Goal: Obtain resource: Obtain resource

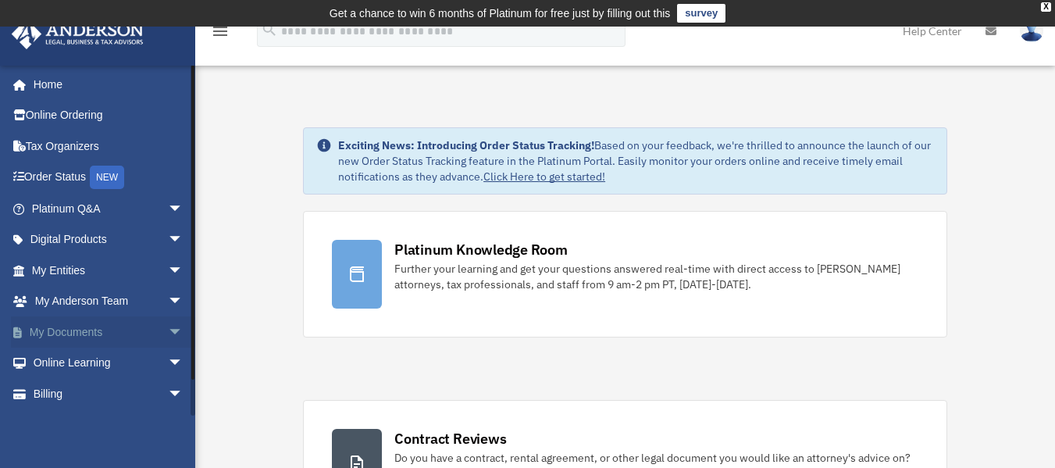
click at [168, 333] on span "arrow_drop_down" at bounding box center [183, 332] width 31 height 32
click at [66, 361] on link "Box" at bounding box center [114, 363] width 185 height 31
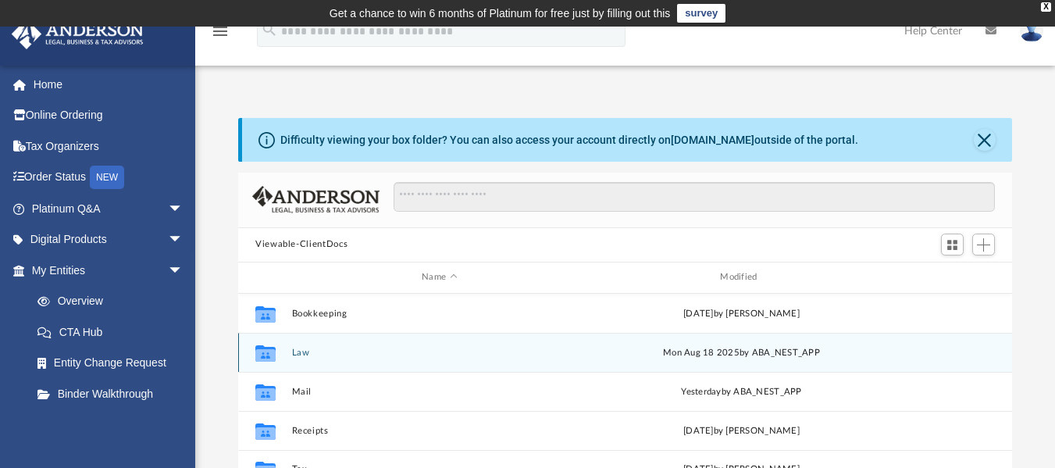
scroll to position [344, 762]
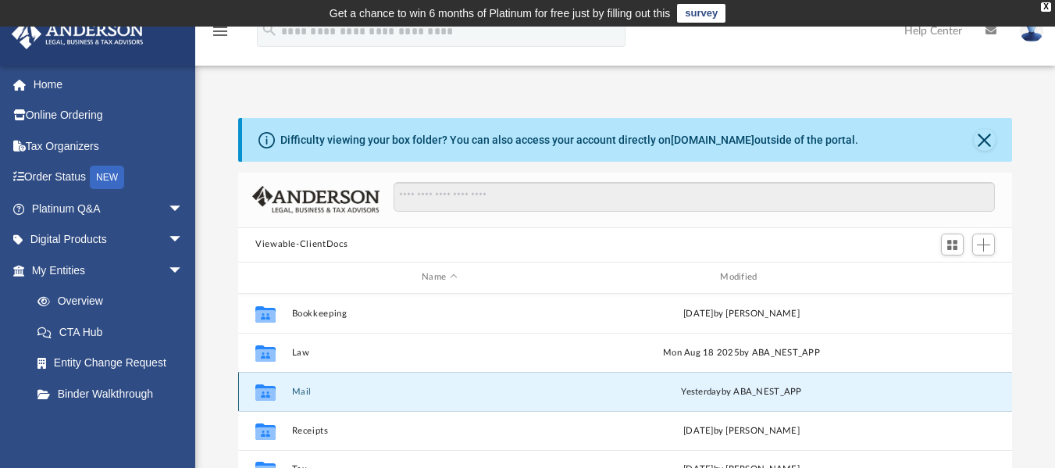
click at [297, 390] on button "Mail" at bounding box center [439, 391] width 295 height 10
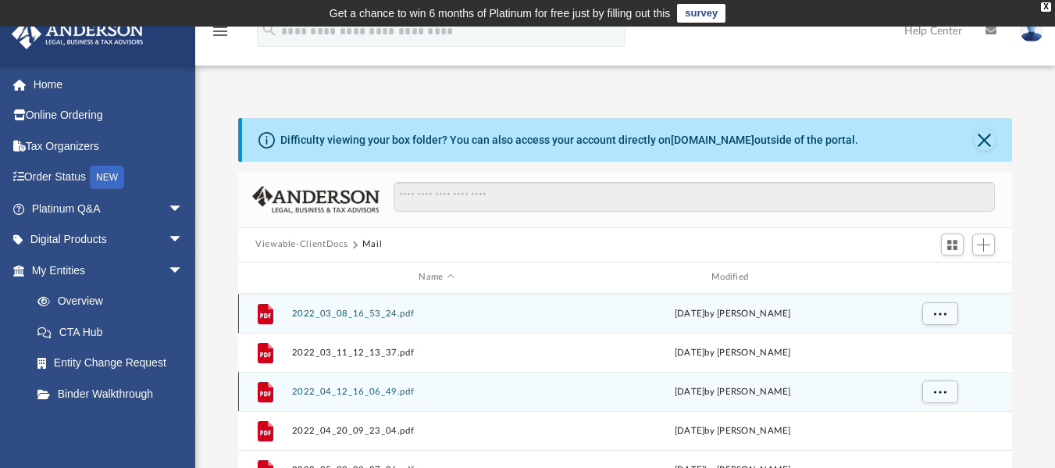
scroll to position [295, 762]
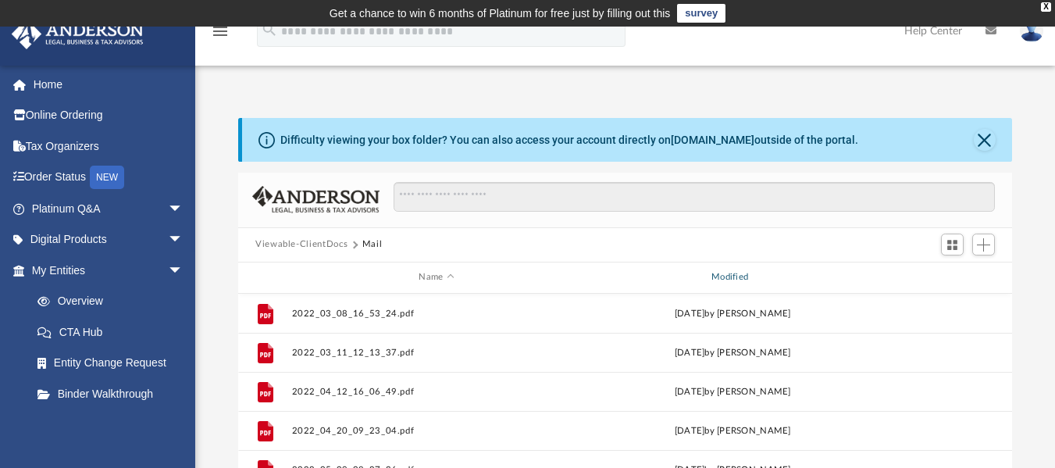
click at [722, 280] on div "Modified" at bounding box center [732, 277] width 290 height 14
click at [735, 277] on div "Modified" at bounding box center [732, 277] width 290 height 14
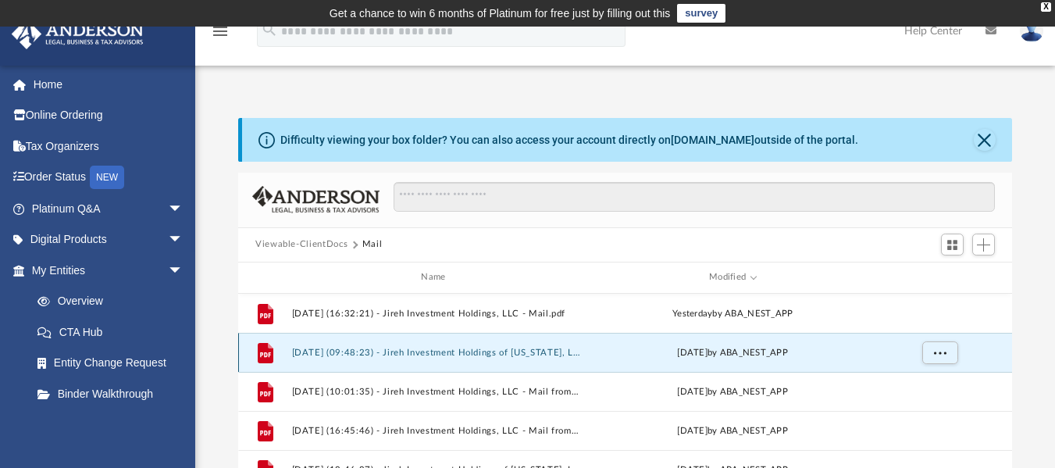
click at [339, 355] on button "2025.05.28 (09:48:23) - Jireh Investment Holdings of Wyoming, LLC - Mail from W…" at bounding box center [437, 352] width 290 height 10
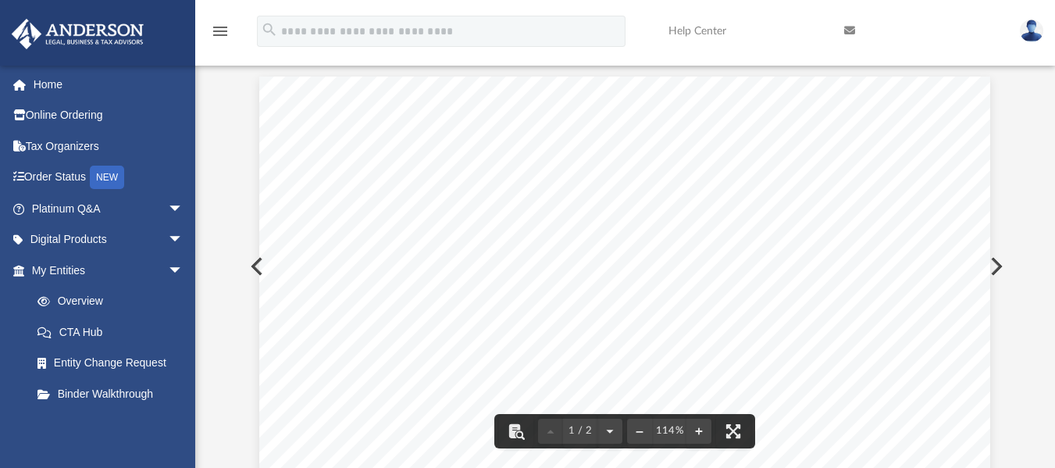
scroll to position [0, 0]
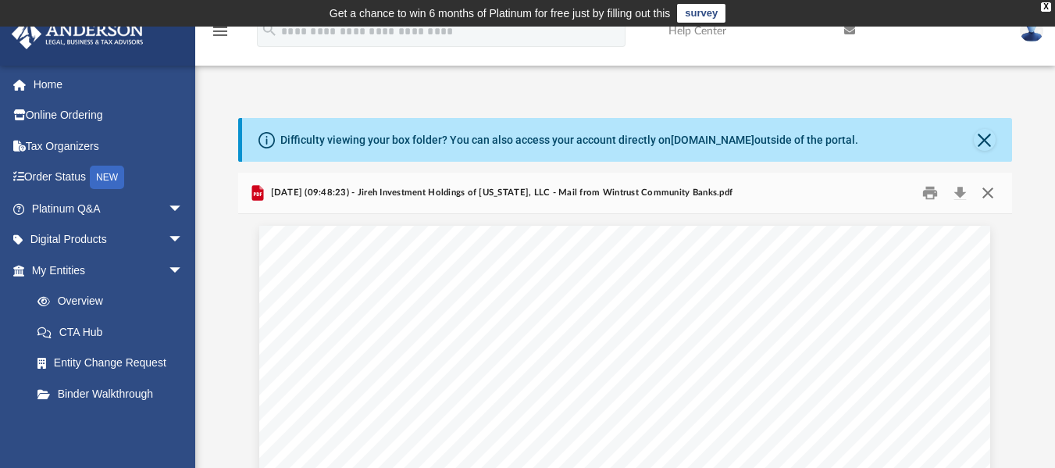
click at [988, 187] on button "Close" at bounding box center [988, 192] width 28 height 24
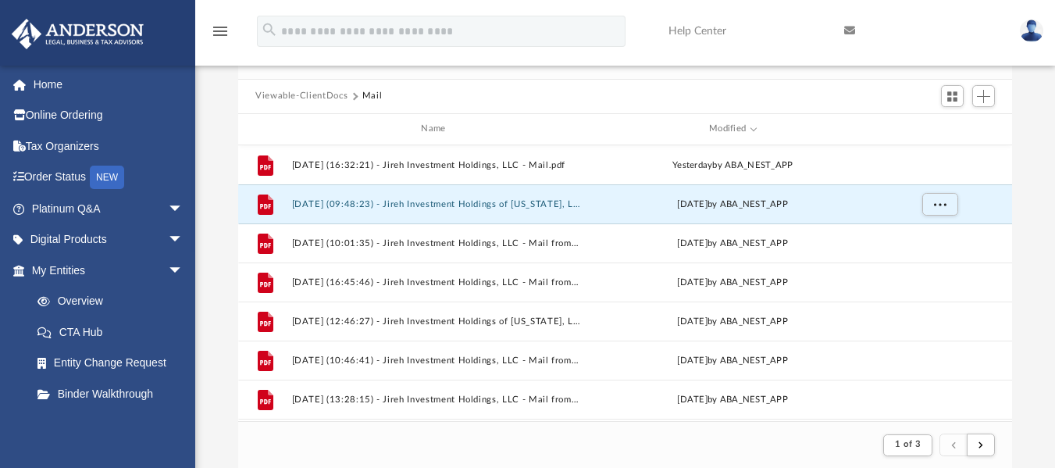
scroll to position [151, 0]
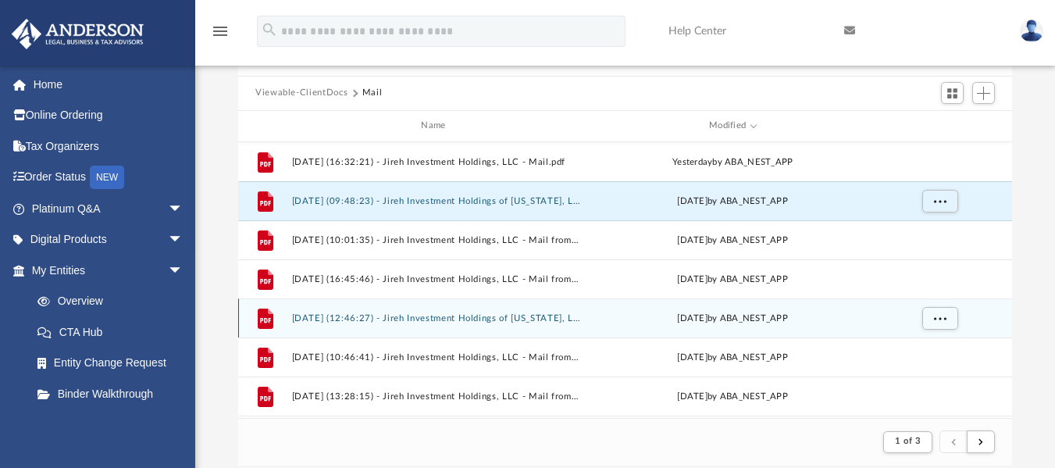
click at [507, 312] on button "2025.05.06 (12:46:27) - Jireh Investment Holdings of Wyoming, LLC - Mail from B…" at bounding box center [437, 317] width 290 height 10
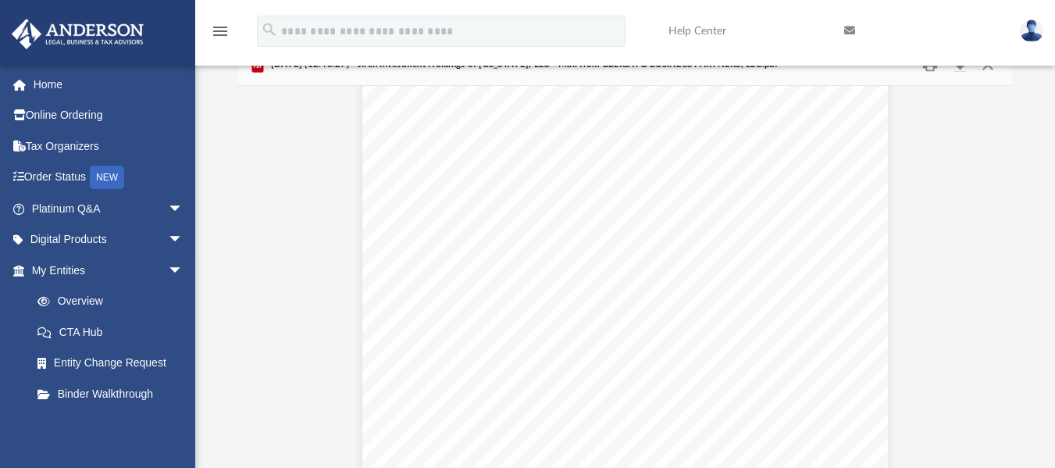
scroll to position [132, 0]
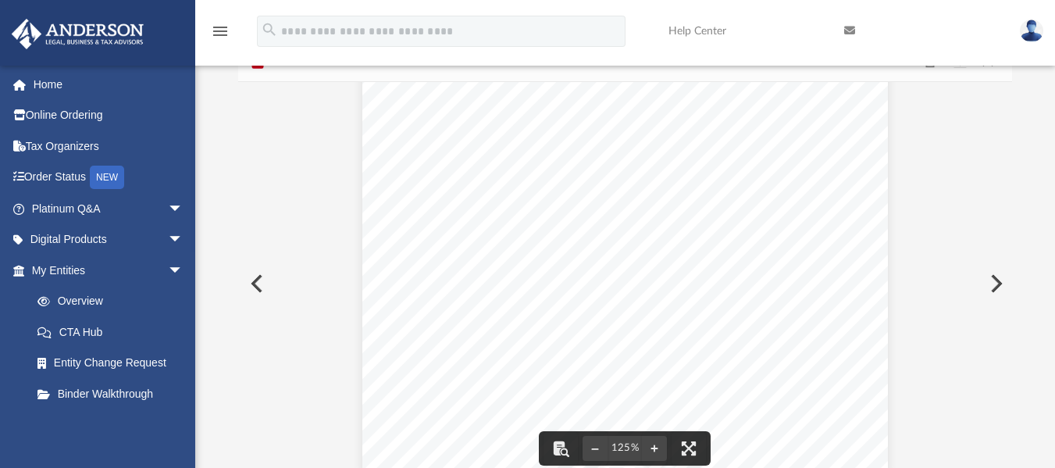
drag, startPoint x: 1004, startPoint y: 276, endPoint x: 1003, endPoint y: 244, distance: 32.0
click at [1003, 244] on div "125%" at bounding box center [625, 283] width 774 height 403
drag, startPoint x: 1005, startPoint y: 262, endPoint x: 1004, endPoint y: 232, distance: 30.5
click at [1004, 232] on div "125%" at bounding box center [625, 283] width 774 height 403
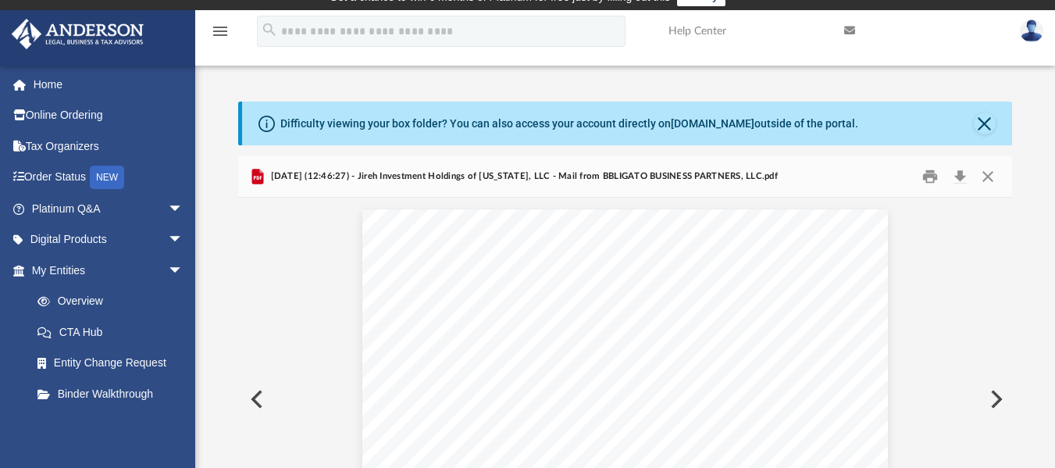
scroll to position [15, 0]
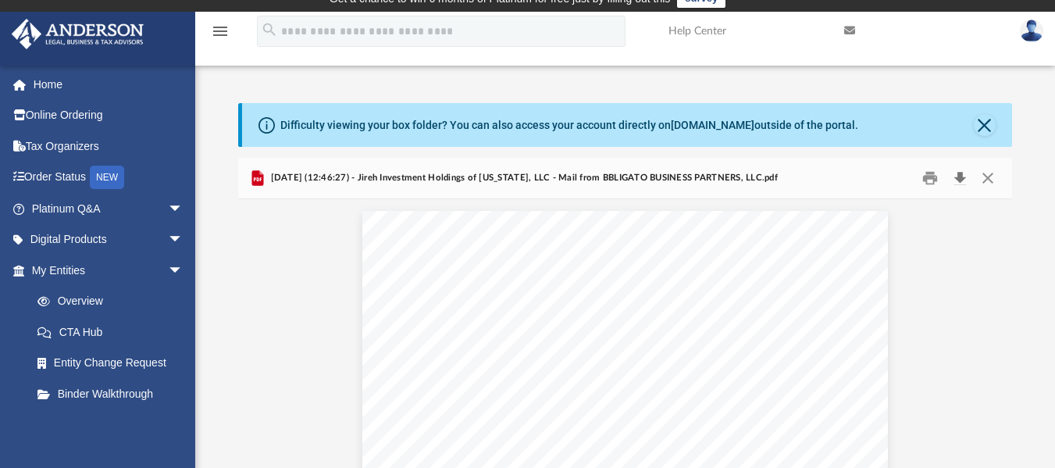
click at [958, 176] on button "Download" at bounding box center [960, 178] width 28 height 24
click at [989, 180] on button "Close" at bounding box center [988, 178] width 28 height 24
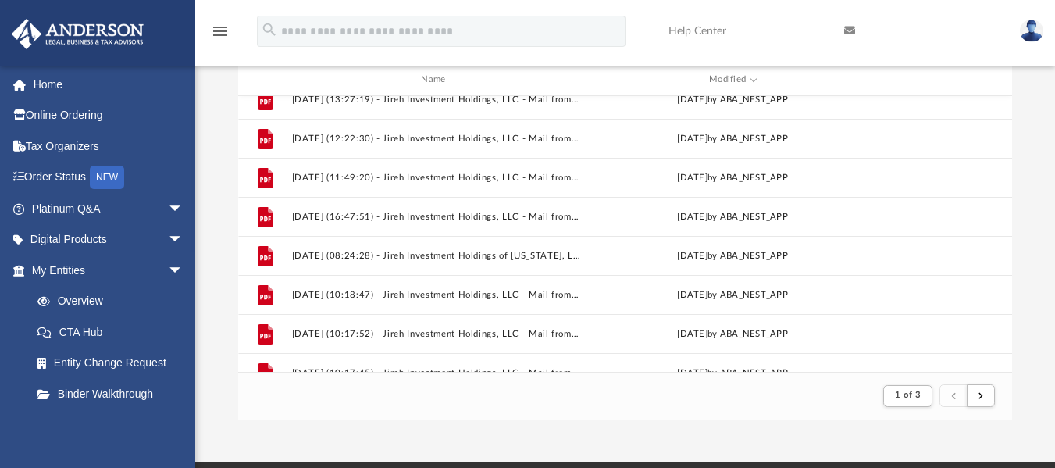
scroll to position [296, 0]
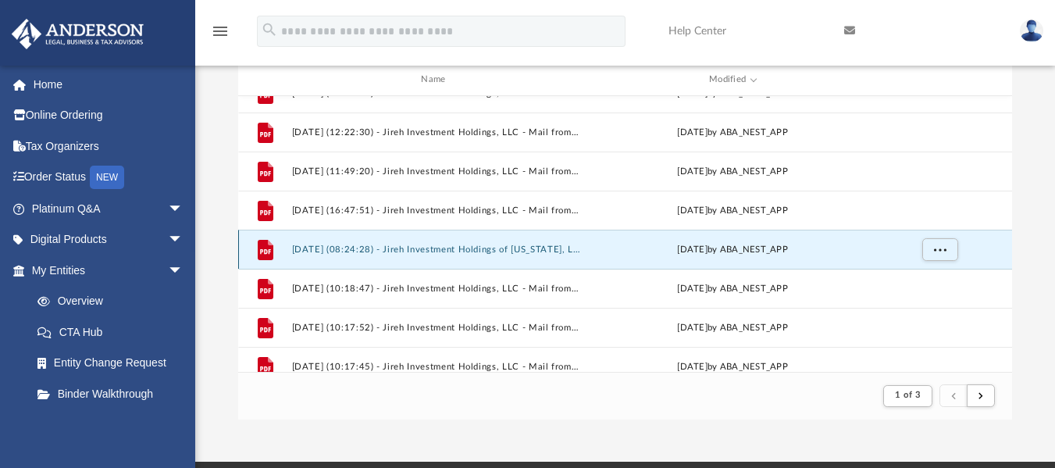
click at [314, 250] on button "2025.03.18 (08:24:28) - Jireh Investment Holdings of Wyoming, LLC - Mail from B…" at bounding box center [437, 249] width 290 height 10
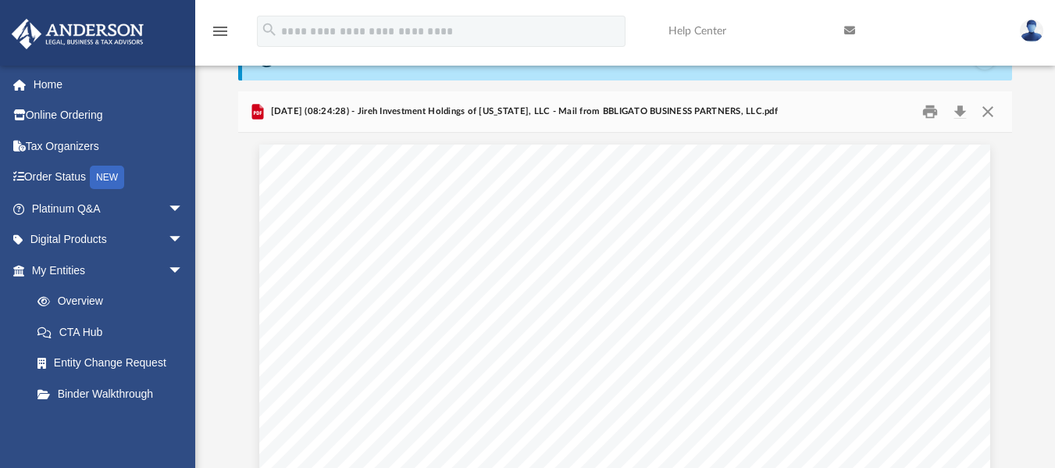
scroll to position [80, 0]
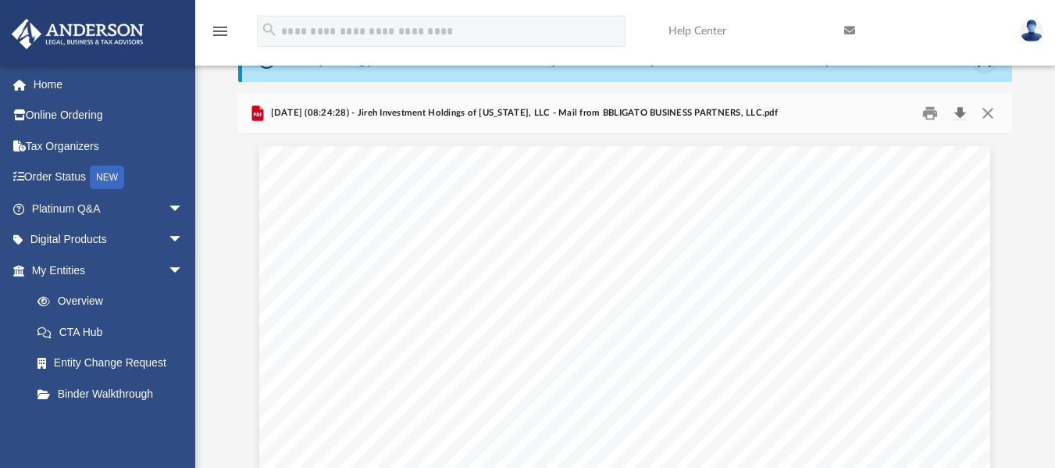
click at [962, 109] on button "Download" at bounding box center [960, 113] width 28 height 24
click at [984, 116] on button "Close" at bounding box center [988, 113] width 28 height 24
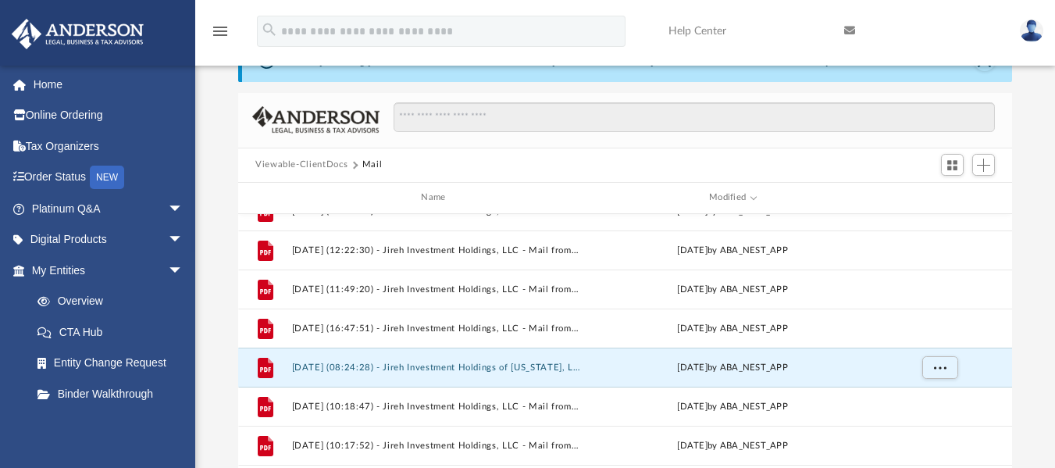
click at [1040, 107] on div "Difficulty viewing your box folder? You can also access your account directly o…" at bounding box center [625, 287] width 860 height 499
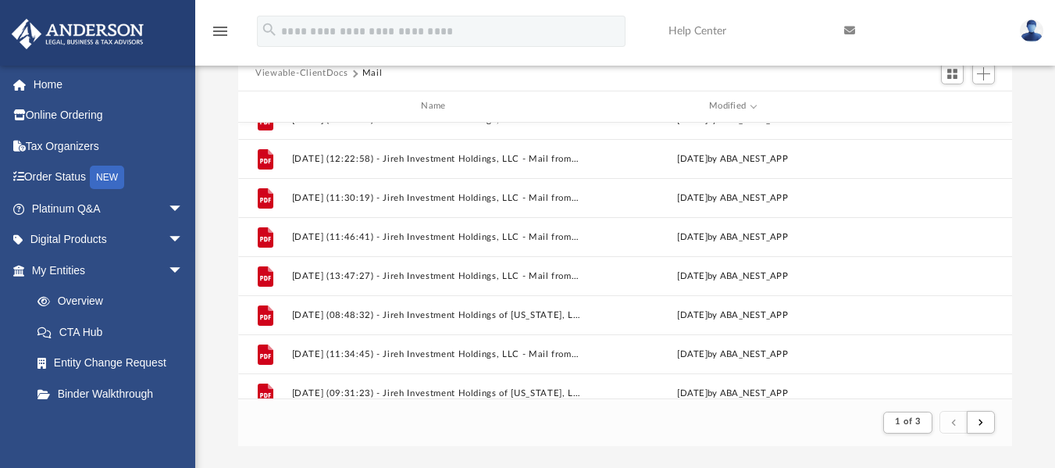
scroll to position [1017, 0]
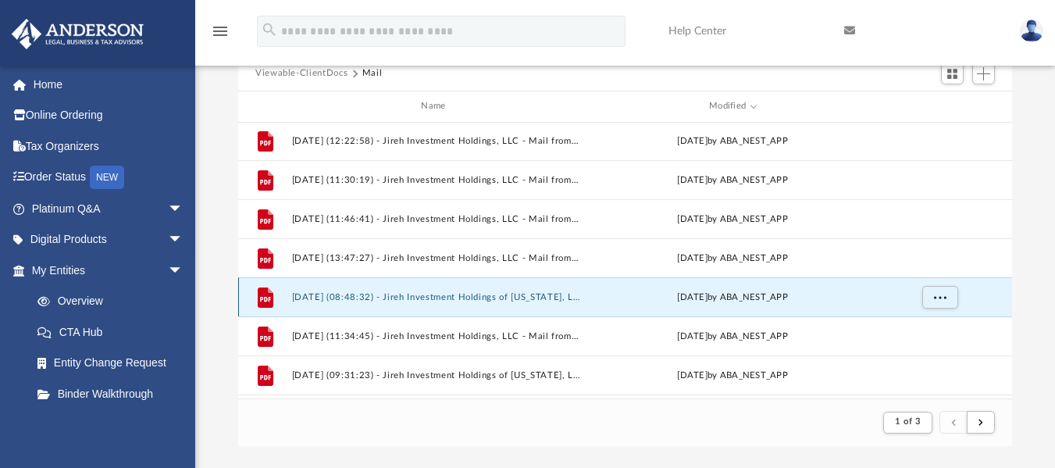
click at [480, 297] on button "2024.12.09 (08:48:32) - Jireh Investment Holdings of Wyoming, LLC - Mail from B…" at bounding box center [437, 296] width 290 height 10
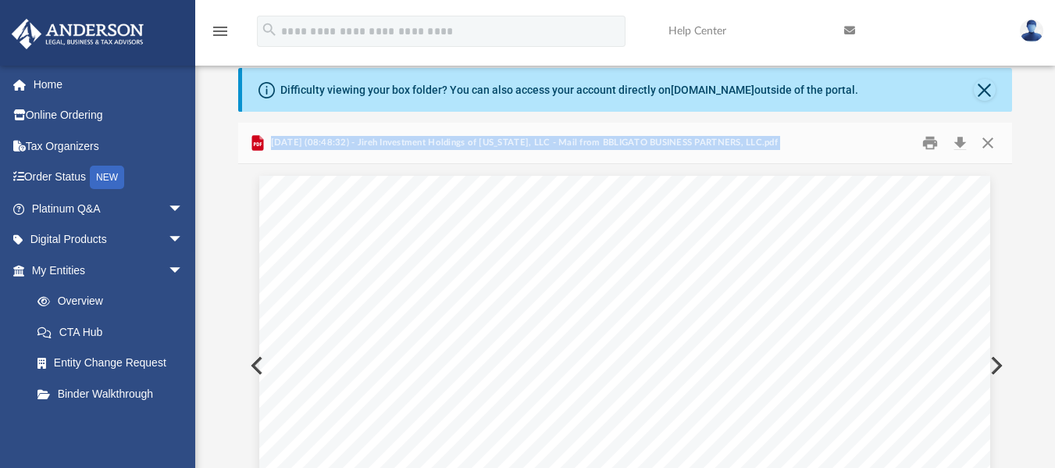
scroll to position [45, 0]
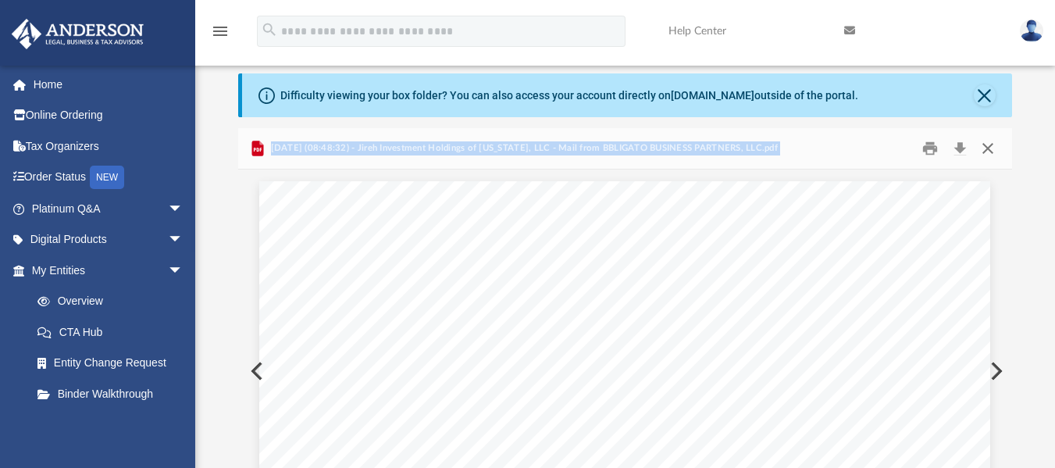
click at [991, 150] on button "Close" at bounding box center [988, 148] width 28 height 24
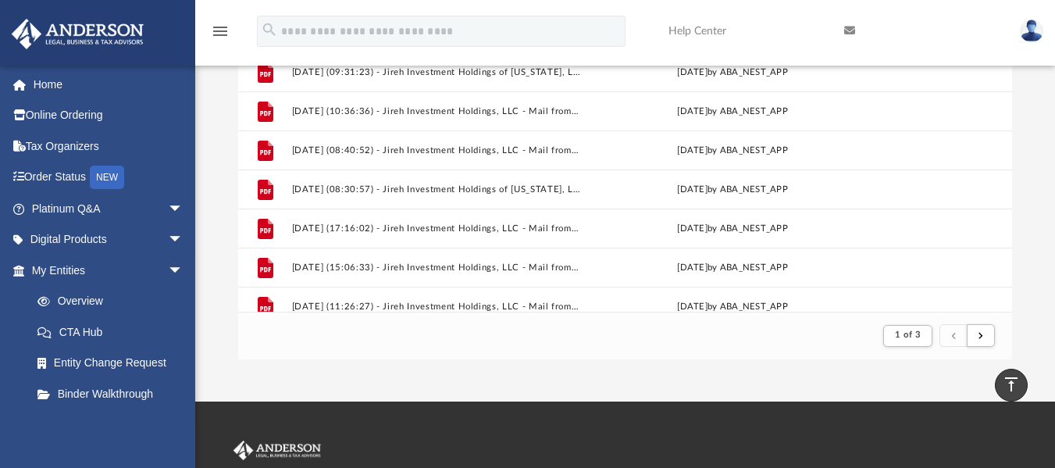
scroll to position [1239, 0]
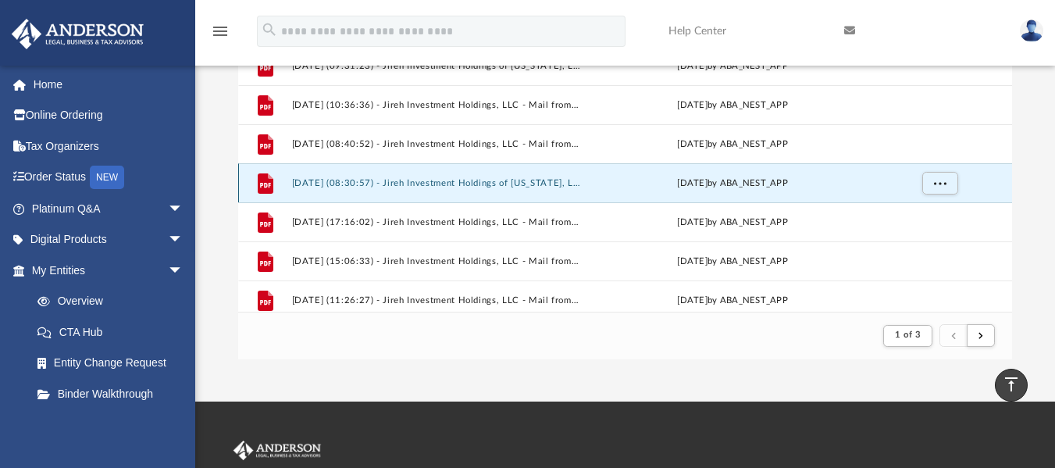
click at [510, 184] on button "2024.10.09 (08:30:57) - Jireh Investment Holdings of Wyoming, LLC - Mail from B…" at bounding box center [437, 182] width 290 height 10
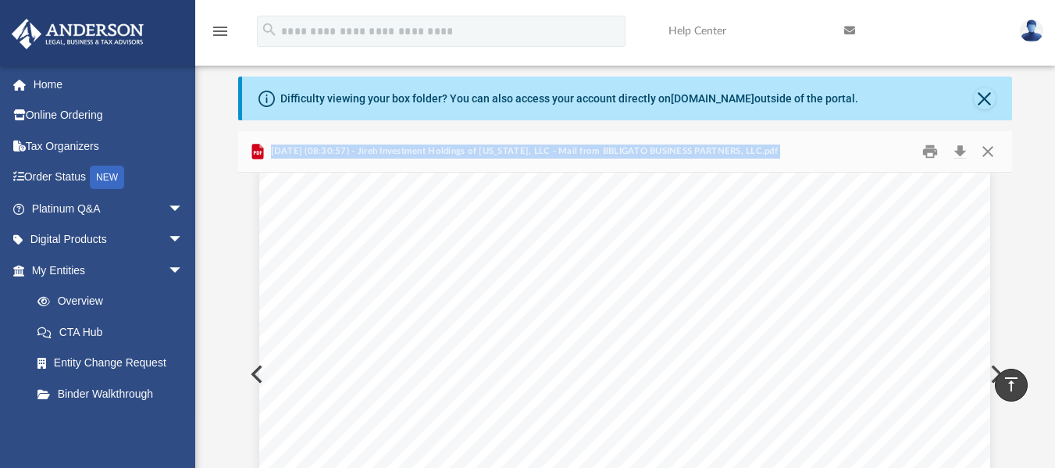
scroll to position [37, 0]
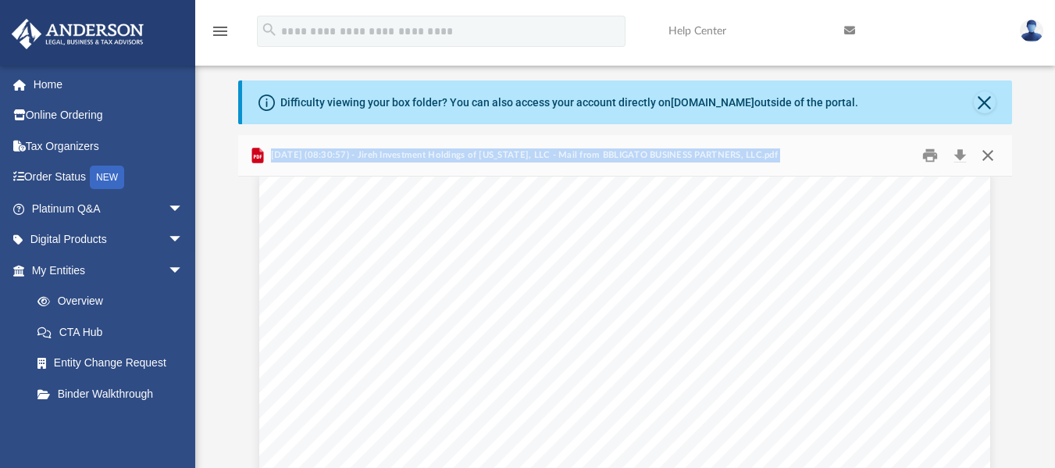
click at [989, 158] on button "Close" at bounding box center [988, 155] width 28 height 24
